Goal: Find specific page/section: Find specific page/section

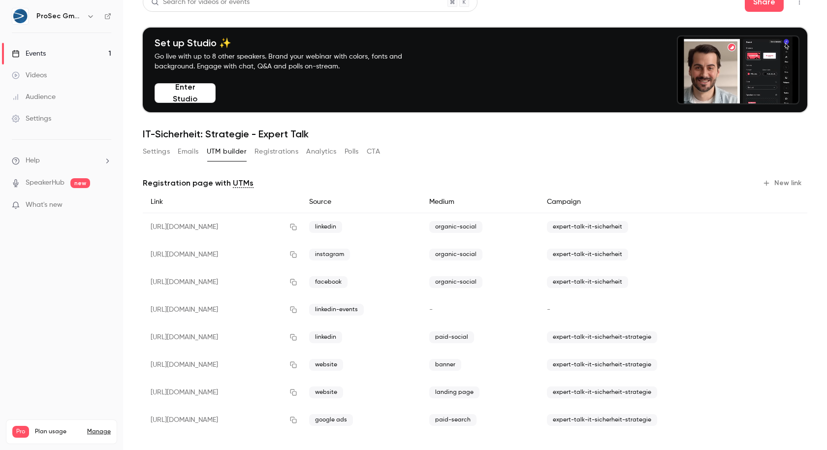
scroll to position [18, 0]
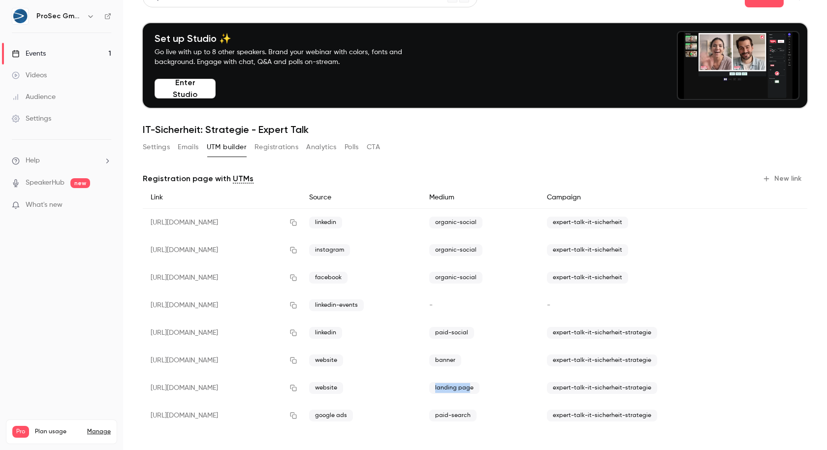
drag, startPoint x: 504, startPoint y: 386, endPoint x: 460, endPoint y: 383, distance: 44.0
click at [460, 383] on div "[URL][DOMAIN_NAME] website landing page expert-talk-it-sicherheit-strategie" at bounding box center [475, 388] width 665 height 28
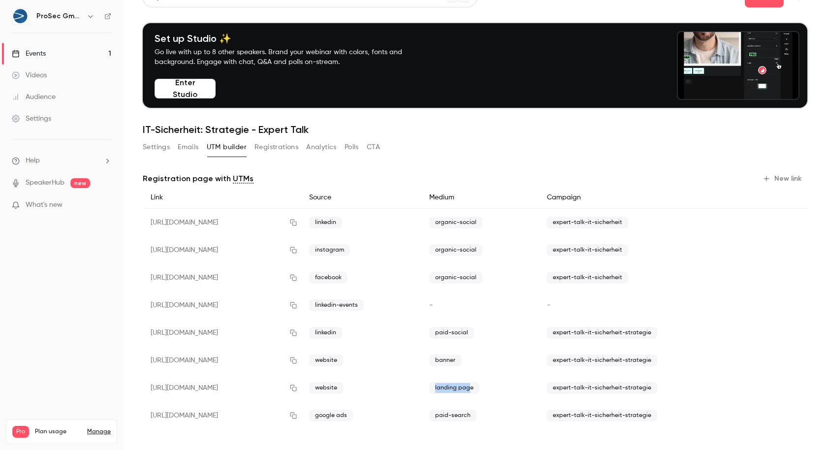
click at [480, 386] on span "landing page" at bounding box center [454, 388] width 50 height 12
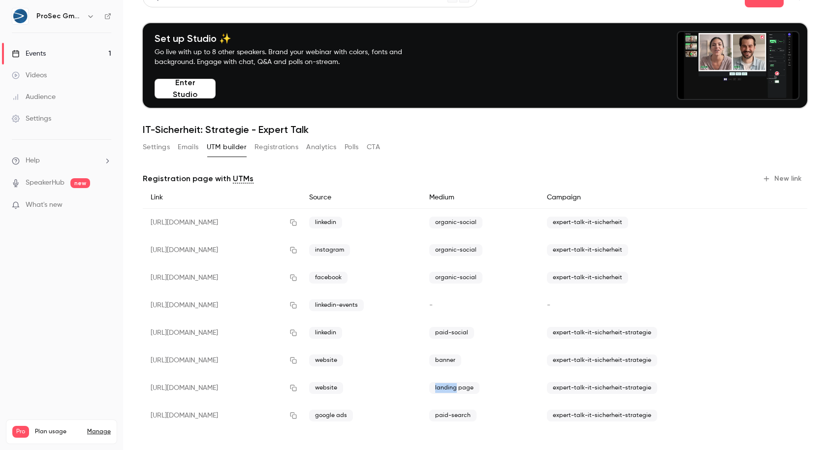
click at [480, 386] on span "landing page" at bounding box center [454, 388] width 50 height 12
click at [480, 387] on span "landing page" at bounding box center [454, 388] width 50 height 12
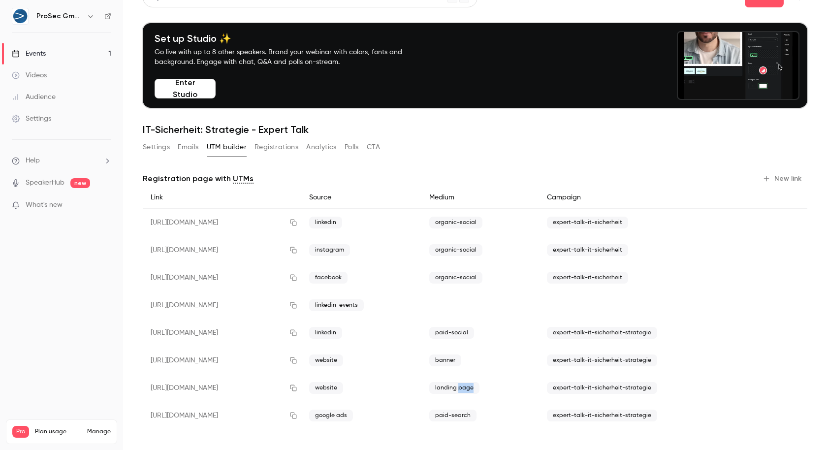
click at [480, 387] on span "landing page" at bounding box center [454, 388] width 50 height 12
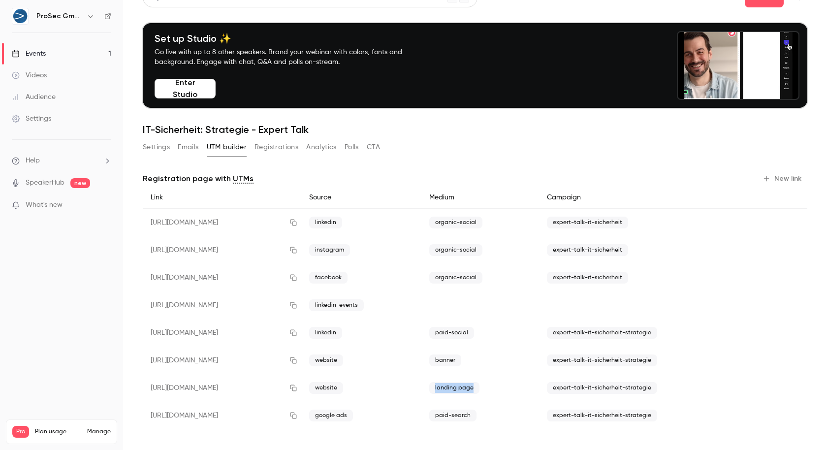
click at [521, 389] on div "landing page" at bounding box center [480, 388] width 118 height 28
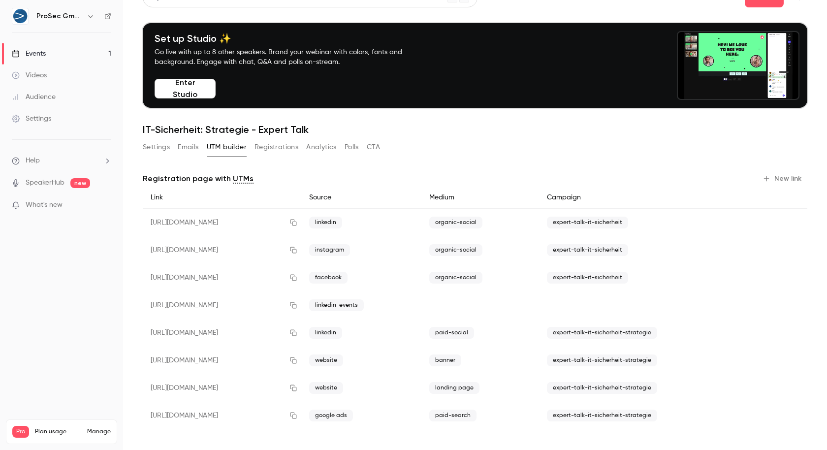
drag, startPoint x: 485, startPoint y: 388, endPoint x: 441, endPoint y: 391, distance: 44.9
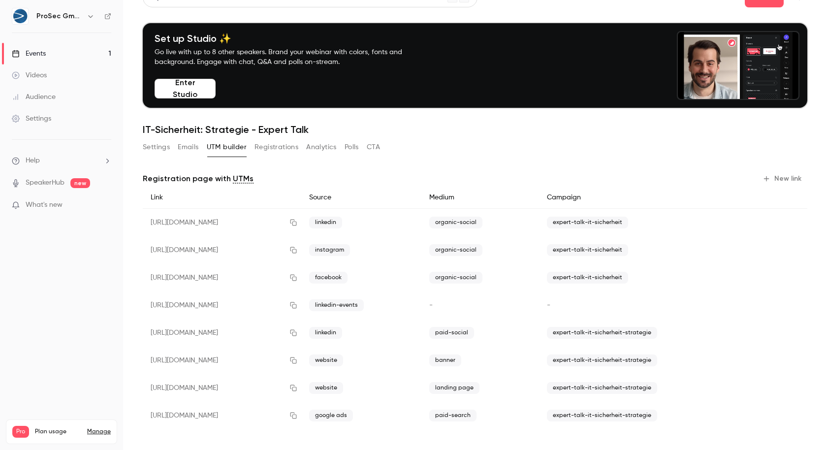
click at [441, 391] on div "[URL][DOMAIN_NAME] website landing page expert-talk-it-sicherheit-strategie" at bounding box center [475, 388] width 665 height 28
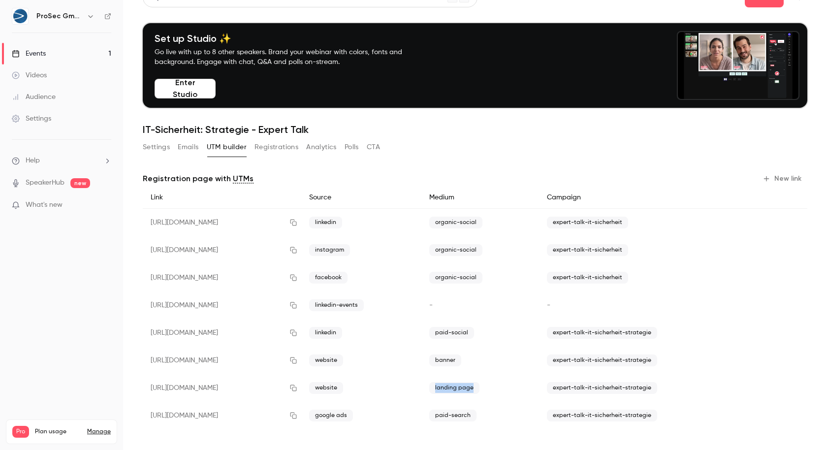
drag, startPoint x: 519, startPoint y: 391, endPoint x: 546, endPoint y: 391, distance: 26.1
click at [539, 391] on div "landing page" at bounding box center [480, 388] width 118 height 28
click at [539, 391] on div at bounding box center [539, 391] width 0 height 0
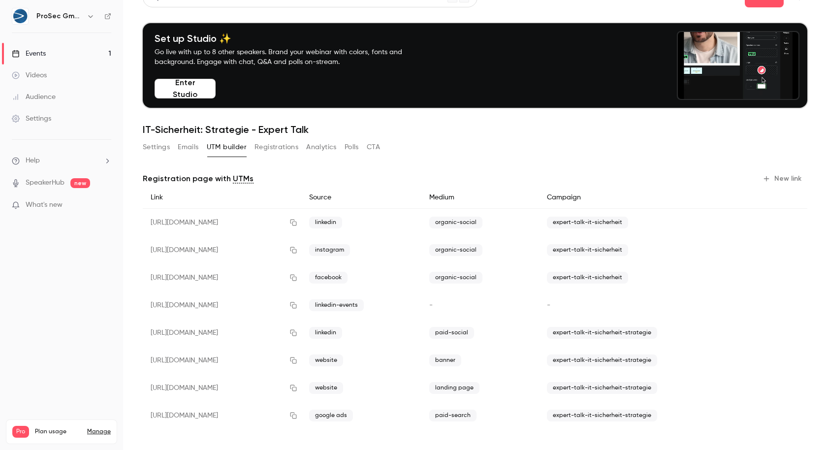
drag, startPoint x: 502, startPoint y: 388, endPoint x: 513, endPoint y: 389, distance: 10.9
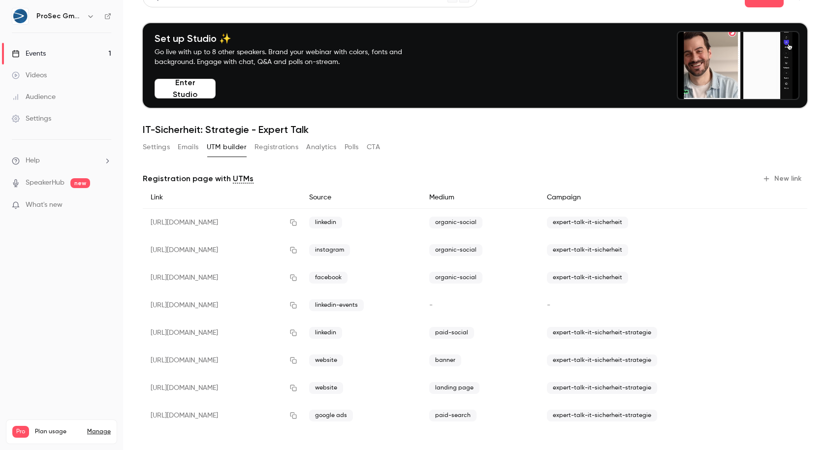
click at [480, 389] on span "landing page" at bounding box center [454, 388] width 50 height 12
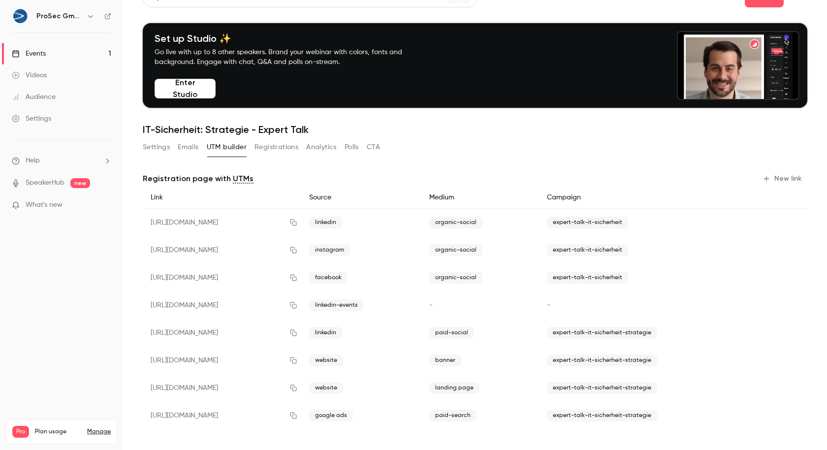
click at [480, 389] on span "landing page" at bounding box center [454, 388] width 50 height 12
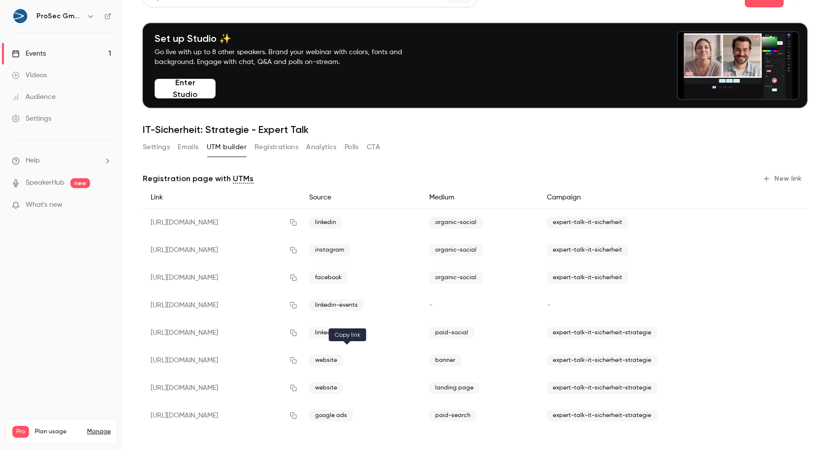
click at [297, 360] on icon "button" at bounding box center [293, 360] width 8 height 7
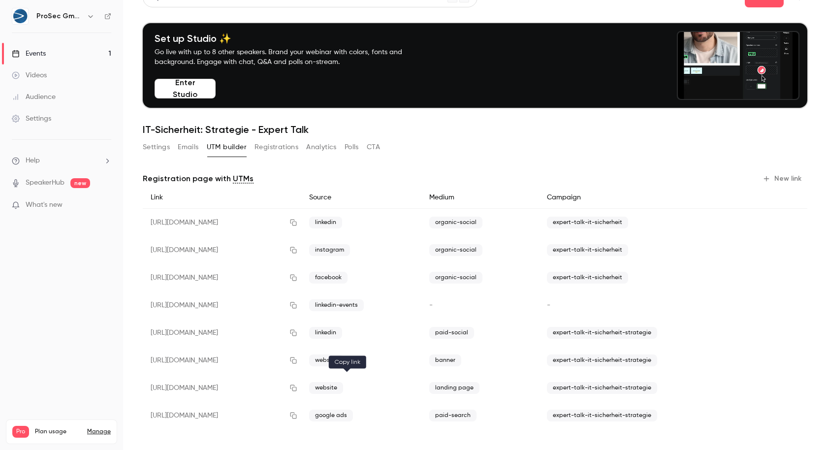
click at [301, 390] on button "button" at bounding box center [294, 388] width 16 height 16
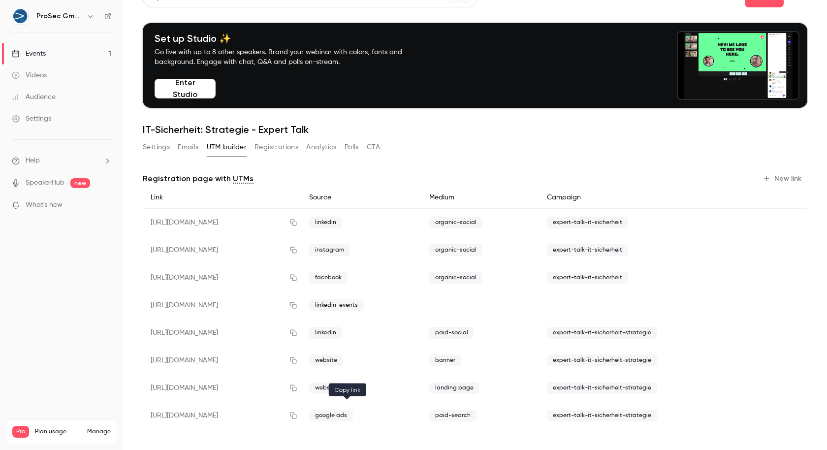
click at [297, 418] on icon "button" at bounding box center [293, 415] width 8 height 7
